Goal: Information Seeking & Learning: Compare options

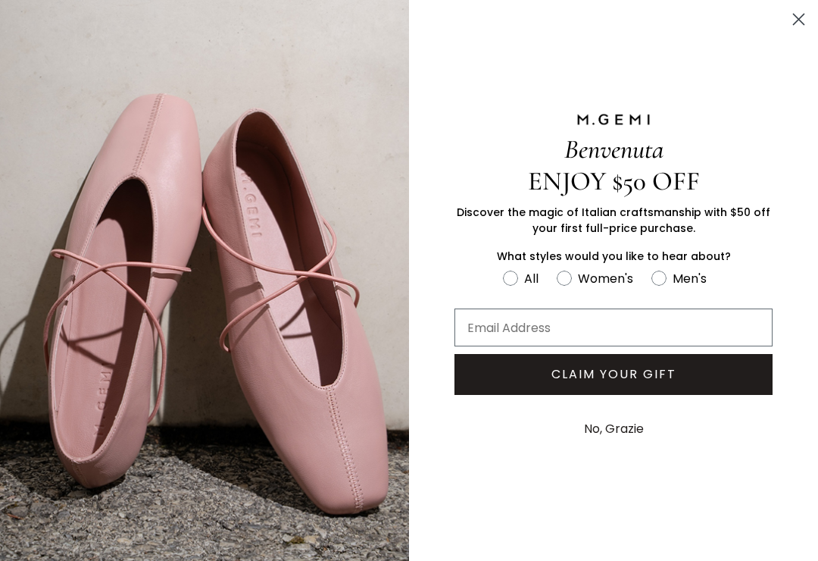
click at [790, 14] on circle "Close dialog" at bounding box center [798, 19] width 25 height 25
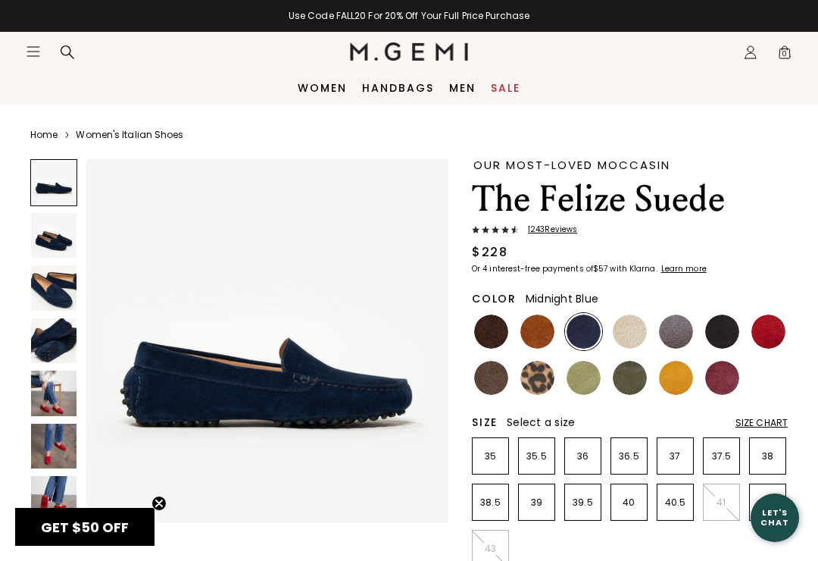
click at [719, 323] on img at bounding box center [722, 331] width 34 height 34
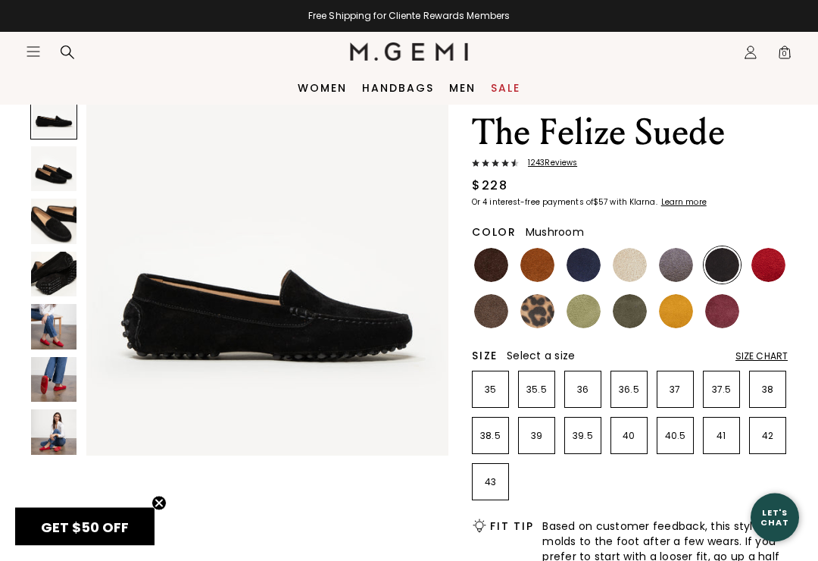
scroll to position [67, 0]
click at [499, 301] on img at bounding box center [491, 311] width 34 height 34
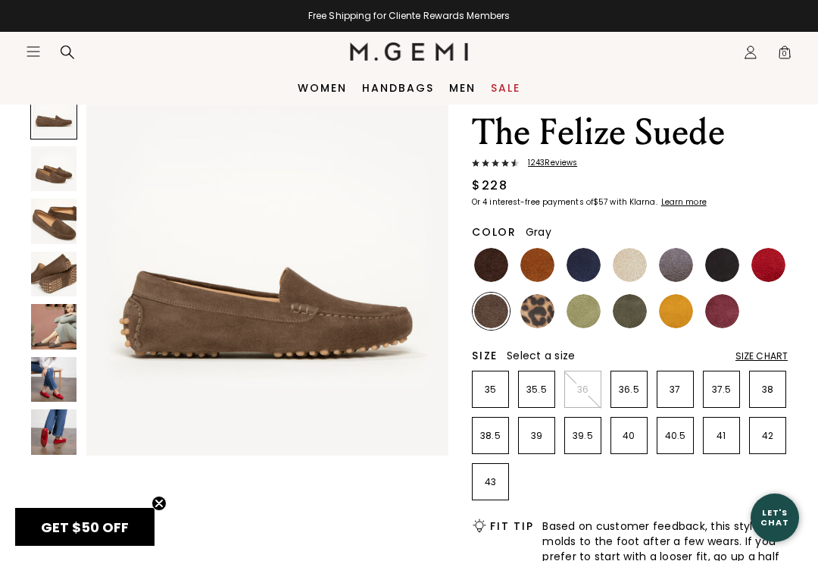
click at [675, 266] on img at bounding box center [676, 265] width 34 height 34
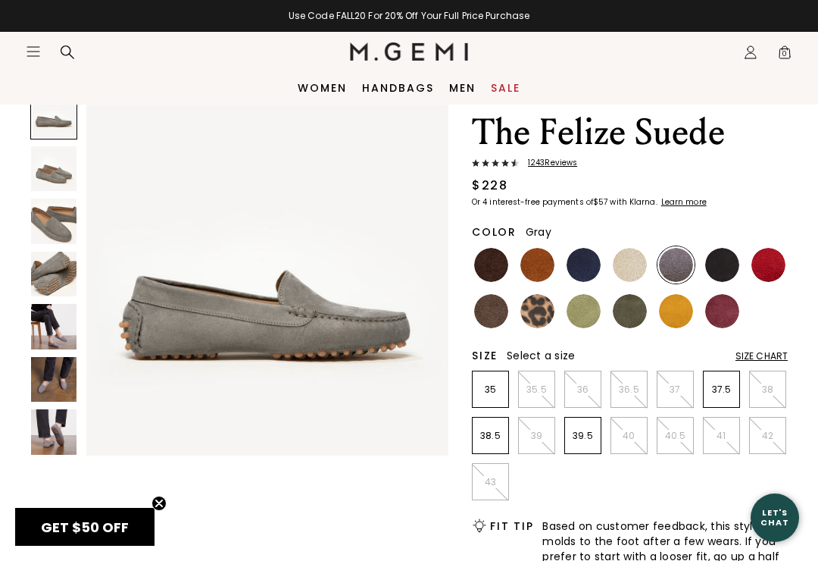
click at [592, 258] on img at bounding box center [584, 265] width 34 height 34
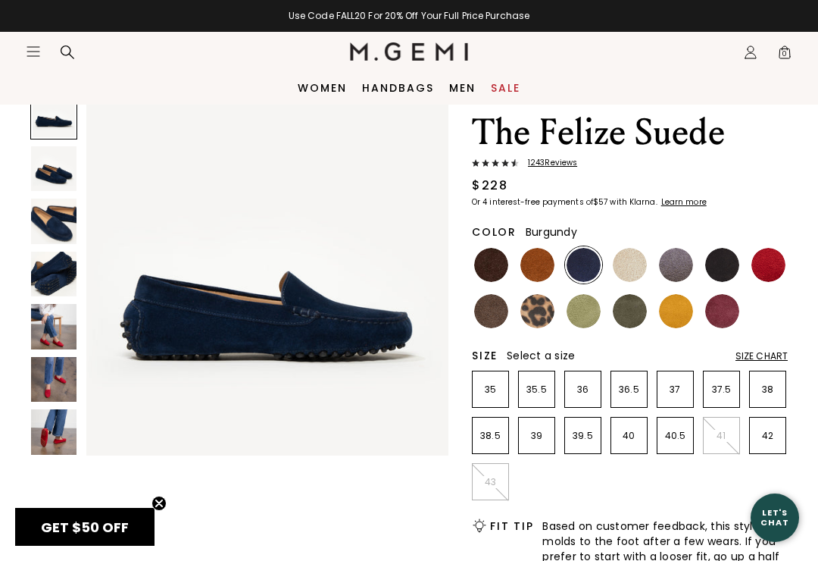
click at [735, 299] on img at bounding box center [722, 311] width 34 height 34
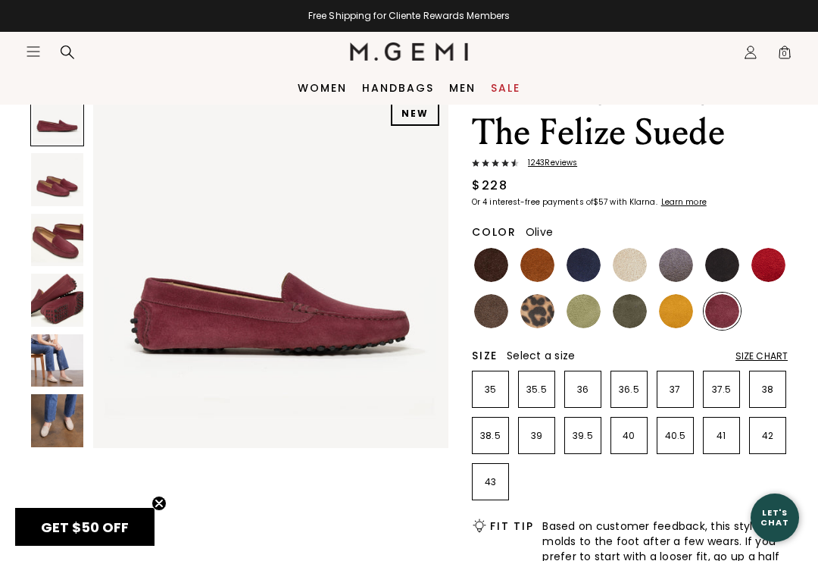
click at [633, 308] on img at bounding box center [630, 311] width 34 height 34
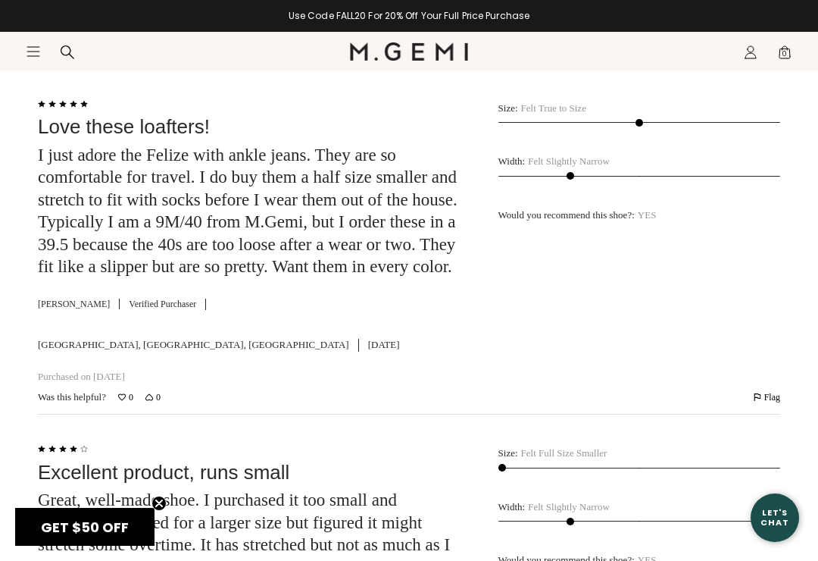
scroll to position [2806, 0]
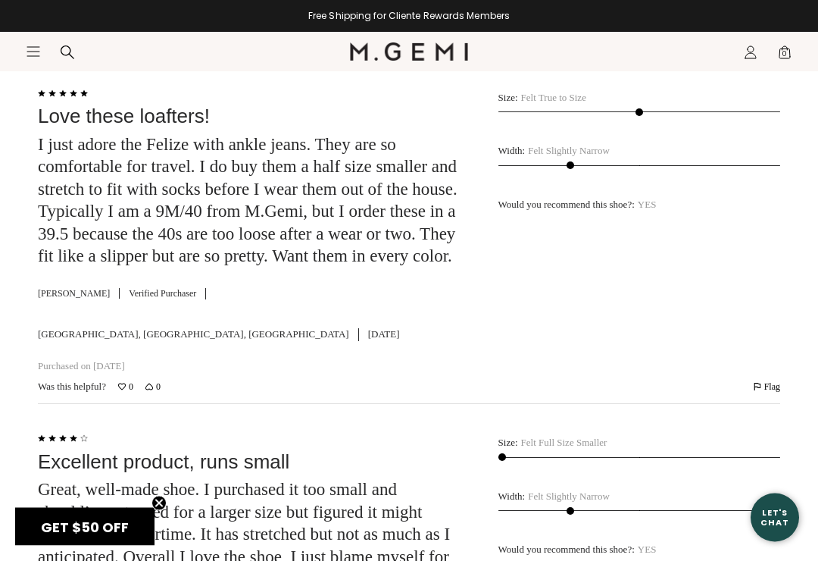
click at [765, 299] on div "Size : Felt True to Size Width : Felt Slightly Narrow Would you recommend this …" at bounding box center [639, 231] width 282 height 295
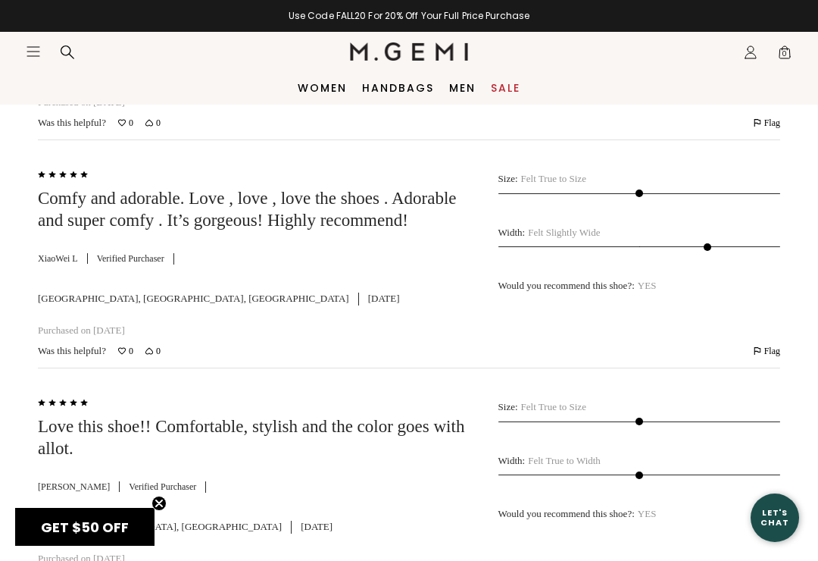
scroll to position [3670, 0]
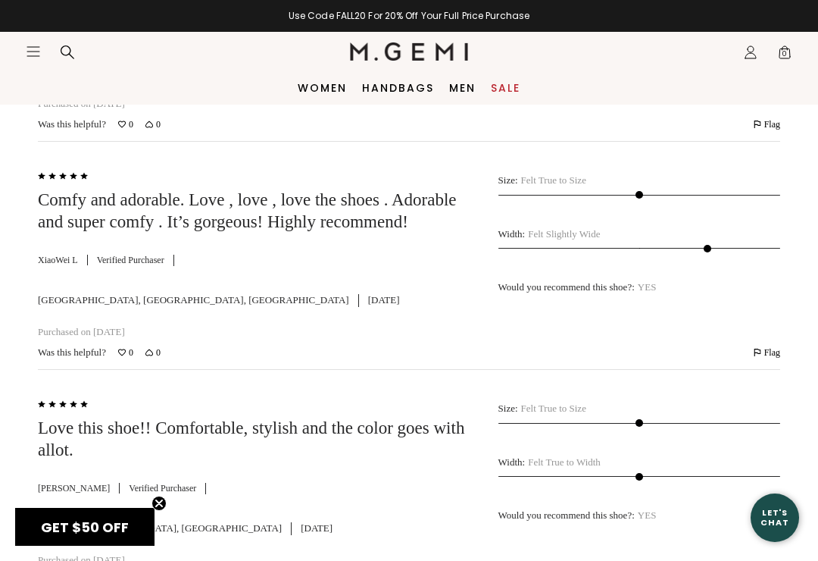
click at [507, 93] on link "Sale" at bounding box center [506, 88] width 30 height 12
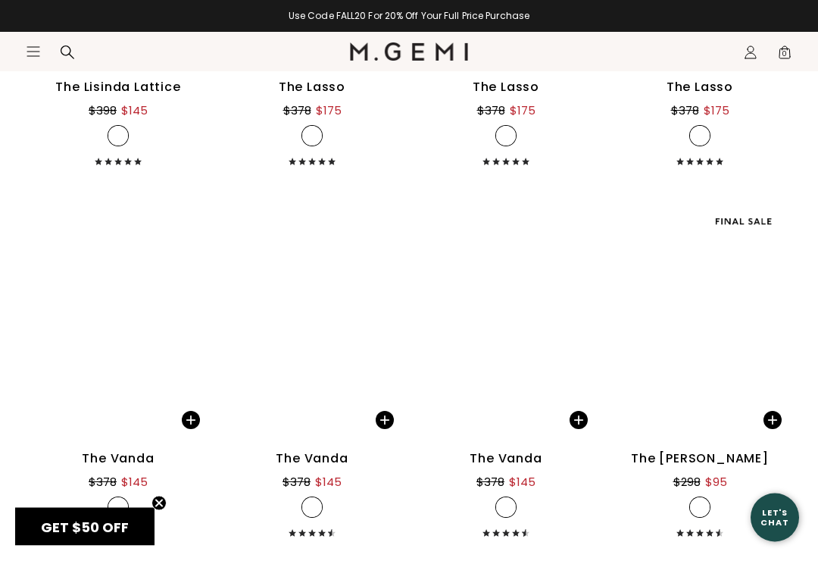
scroll to position [4102, 0]
